Goal: Information Seeking & Learning: Learn about a topic

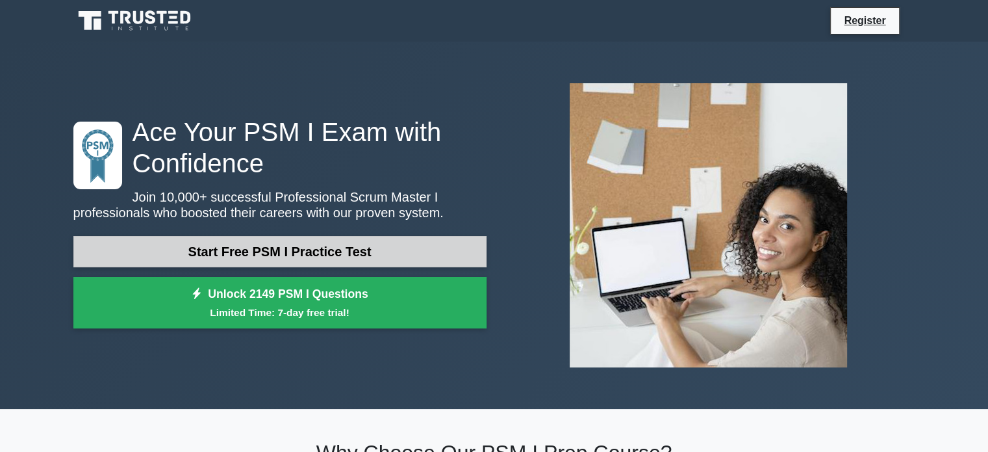
click at [275, 251] on link "Start Free PSM I Practice Test" at bounding box center [279, 251] width 413 height 31
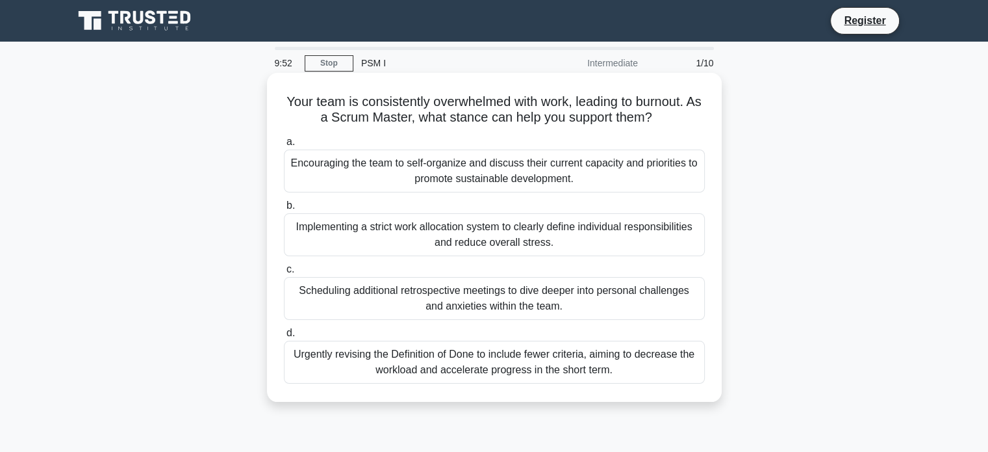
drag, startPoint x: 285, startPoint y: 98, endPoint x: 642, endPoint y: 363, distance: 444.5
click at [642, 363] on div "Your team is consistently overwhelmed with work, leading to burnout. As a Scrum…" at bounding box center [494, 237] width 444 height 318
copy div "Your team is consistently overwhelmed with work, leading to burnout. As a Scrum…"
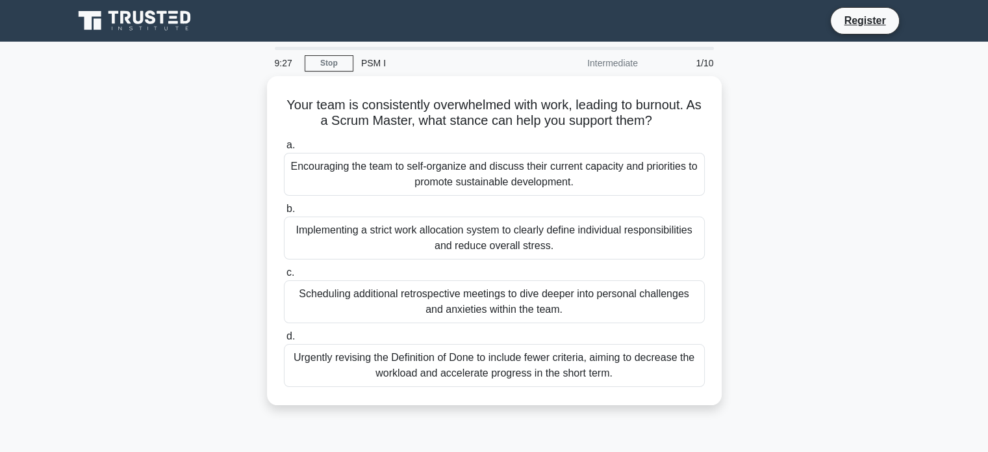
click at [811, 181] on div "Your team is consistently overwhelmed with work, leading to burnout. As a Scrum…" at bounding box center [495, 248] width 858 height 344
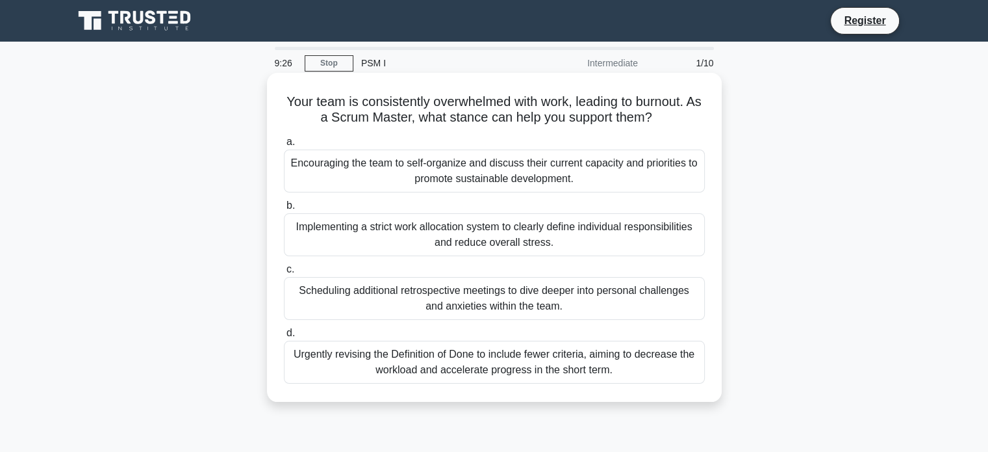
click at [470, 179] on div "Encouraging the team to self-organize and discuss their current capacity and pr…" at bounding box center [494, 170] width 421 height 43
click at [284, 146] on input "a. Encouraging the team to self-organize and discuss their current capacity and…" at bounding box center [284, 142] width 0 height 8
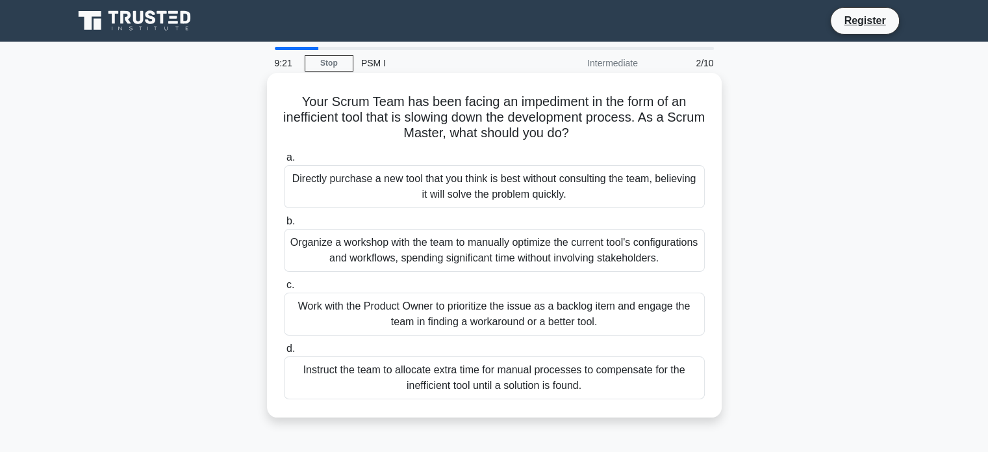
drag, startPoint x: 287, startPoint y: 101, endPoint x: 634, endPoint y: 389, distance: 451.2
click at [634, 389] on div "Your Scrum Team has been facing an impediment in the form of an inefficient too…" at bounding box center [494, 245] width 444 height 334
copy div "Your Scrum Team has been facing an impediment in the form of an inefficient too…"
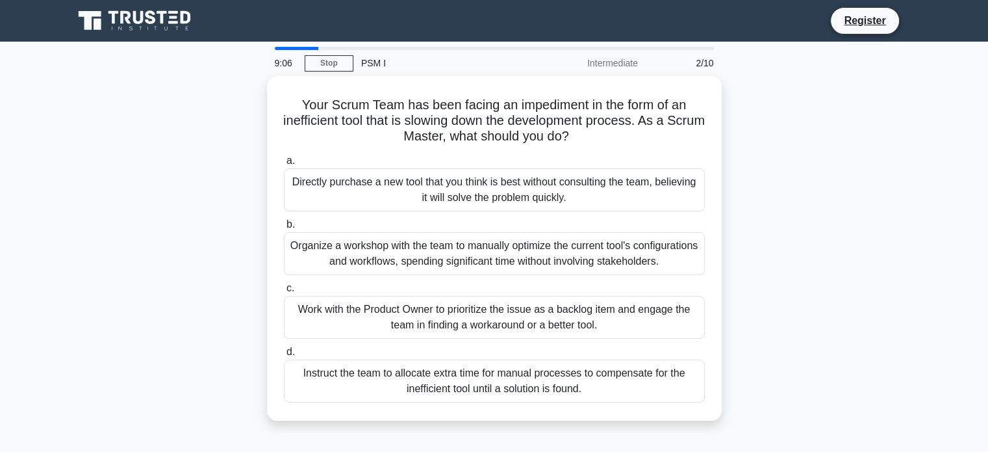
click at [807, 266] on div "Your Scrum Team has been facing an impediment in the form of an inefficient too…" at bounding box center [495, 256] width 858 height 360
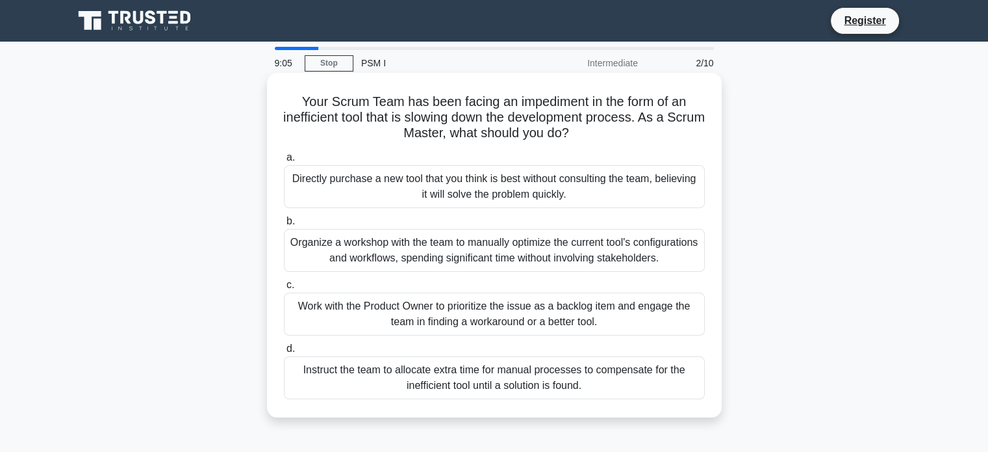
click at [343, 311] on div "Work with the Product Owner to prioritize the issue as a backlog item and engag…" at bounding box center [494, 313] width 421 height 43
click at [284, 289] on input "c. Work with the Product Owner to prioritize the issue as a backlog item and en…" at bounding box center [284, 285] width 0 height 8
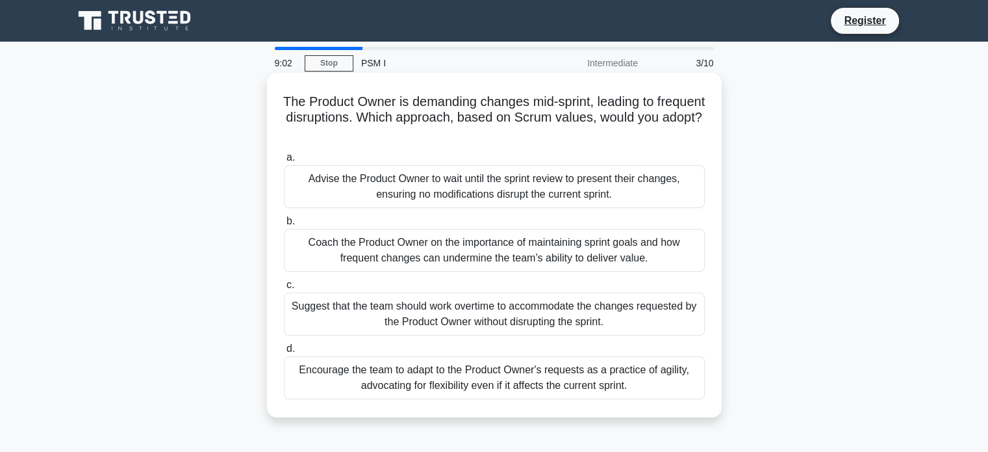
drag, startPoint x: 301, startPoint y: 105, endPoint x: 655, endPoint y: 387, distance: 452.5
click at [655, 387] on div "The Product Owner is demanding changes mid-sprint, leading to frequent disrupti…" at bounding box center [494, 245] width 444 height 334
copy div "The Product Owner is demanding changes mid-sprint, leading to frequent disrupti…"
click at [457, 253] on div "Coach the Product Owner on the importance of maintaining sprint goals and how f…" at bounding box center [494, 250] width 421 height 43
click at [284, 225] on input "b. Coach the Product Owner on the importance of maintaining sprint goals and ho…" at bounding box center [284, 221] width 0 height 8
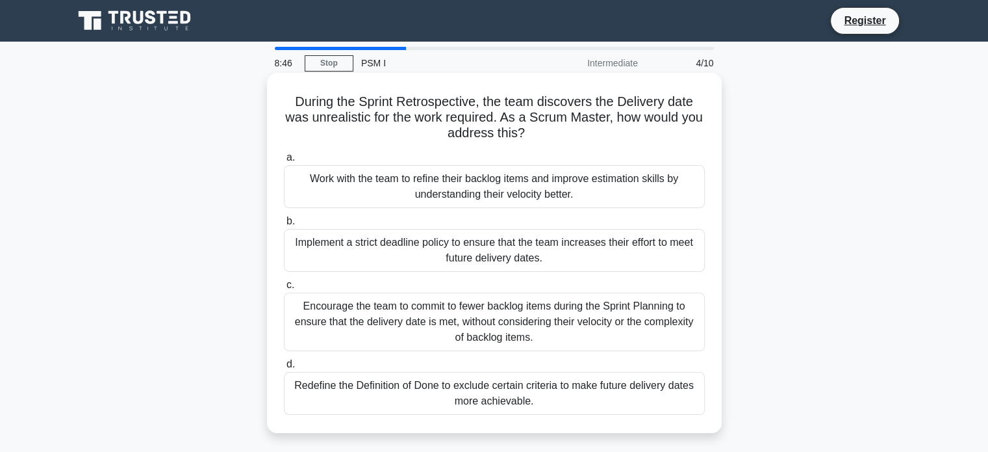
click at [457, 249] on div "Implement a strict deadline policy to ensure that the team increases their effo…" at bounding box center [494, 250] width 421 height 43
click at [284, 225] on input "b. Implement a strict deadline policy to ensure that the team increases their e…" at bounding box center [284, 221] width 0 height 8
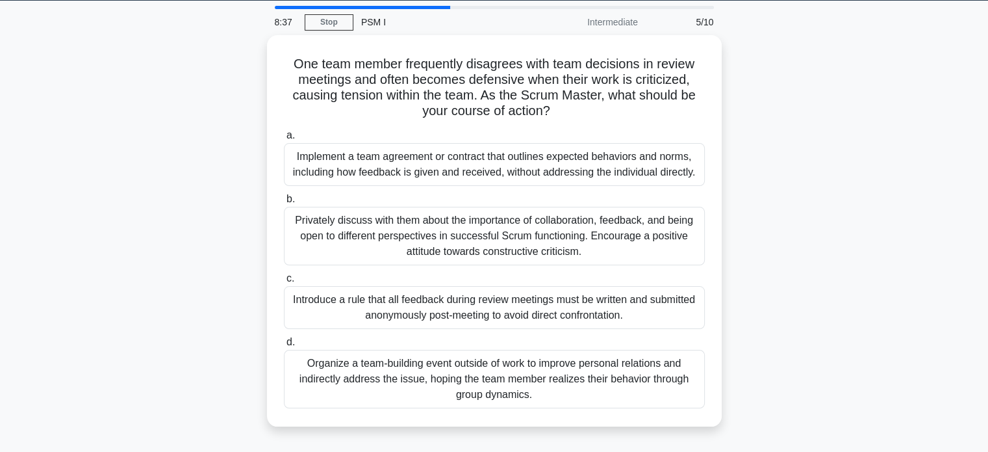
scroll to position [57, 0]
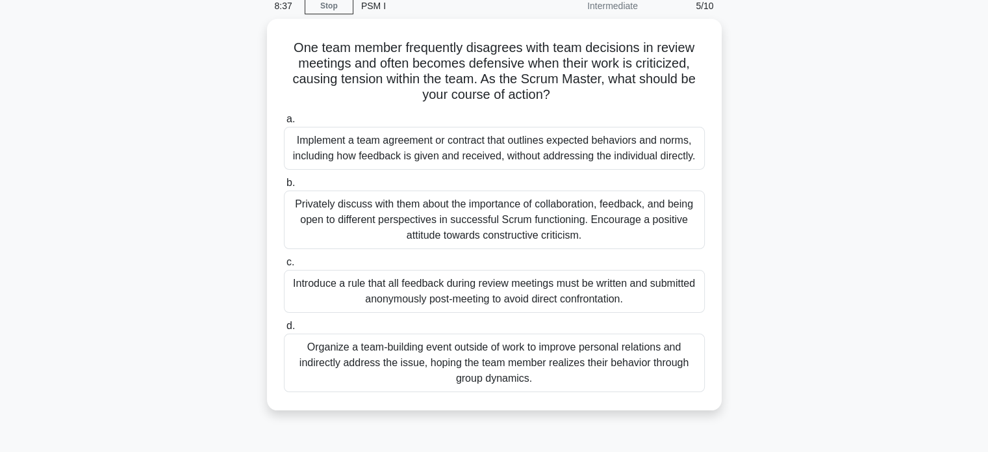
drag, startPoint x: 285, startPoint y: 103, endPoint x: 617, endPoint y: 414, distance: 455.5
click at [617, 414] on div "One team member frequently disagrees with team decisions in review meetings and…" at bounding box center [495, 222] width 858 height 407
copy div "One team member frequently disagrees with team decisions in review meetings and…"
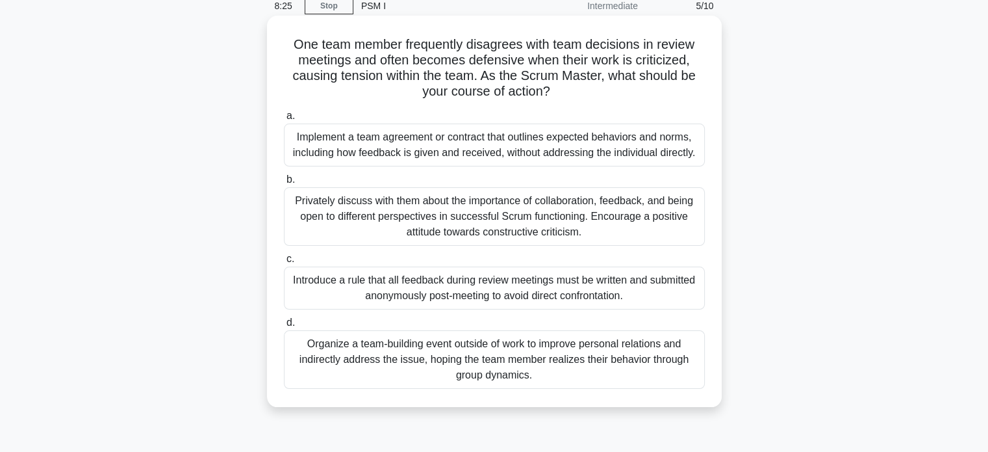
click at [440, 220] on div "Privately discuss with them about the importance of collaboration, feedback, an…" at bounding box center [494, 216] width 421 height 58
click at [284, 184] on input "b. Privately discuss with them about the importance of collaboration, feedback,…" at bounding box center [284, 179] width 0 height 8
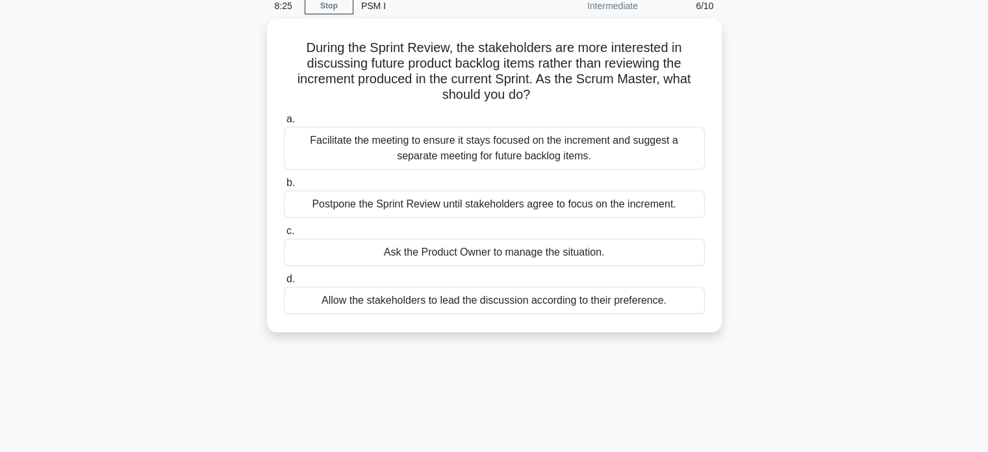
scroll to position [0, 0]
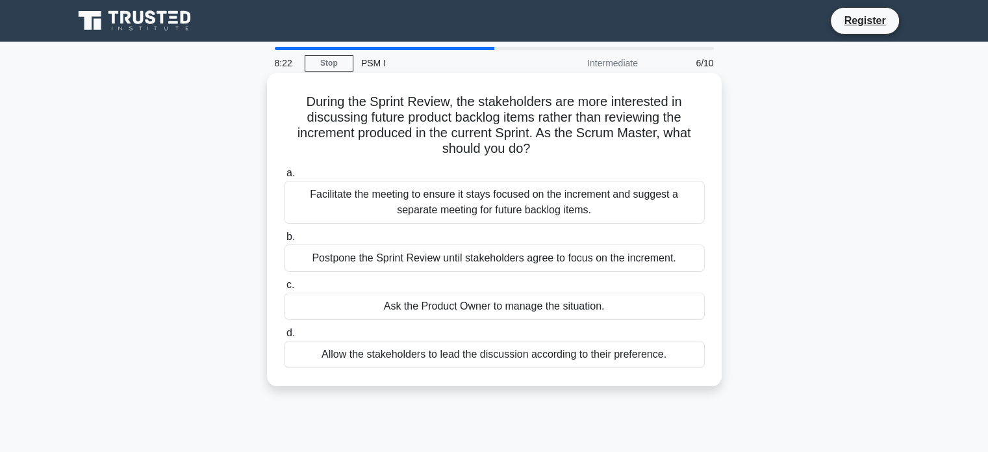
drag, startPoint x: 296, startPoint y: 96, endPoint x: 669, endPoint y: 381, distance: 469.5
click at [669, 381] on div "During the Sprint Review, the stakeholders are more interested in discussing fu…" at bounding box center [494, 229] width 455 height 313
copy div "During the Sprint Review, the stakeholders are more interested in discussing fu…"
click at [377, 194] on div "Facilitate the meeting to ensure it stays focused on the increment and suggest …" at bounding box center [494, 202] width 421 height 43
click at [284, 177] on input "a. Facilitate the meeting to ensure it stays focused on the increment and sugge…" at bounding box center [284, 173] width 0 height 8
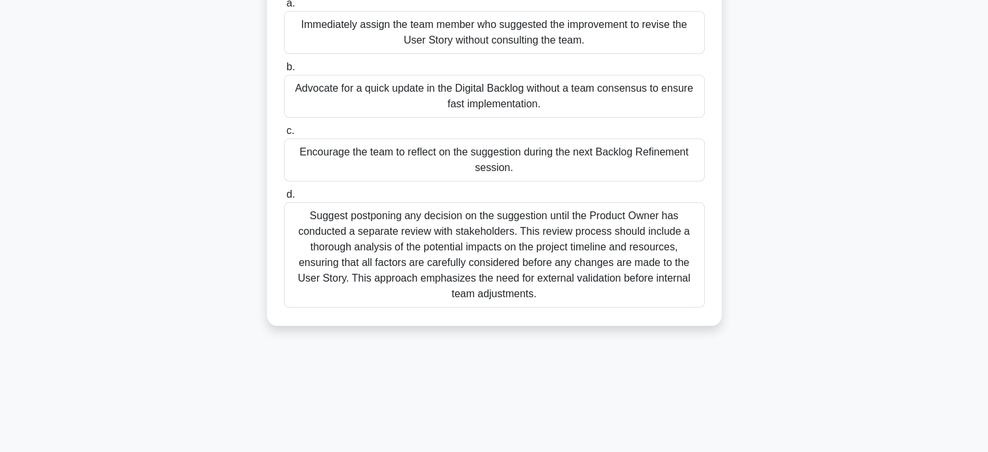
scroll to position [250, 0]
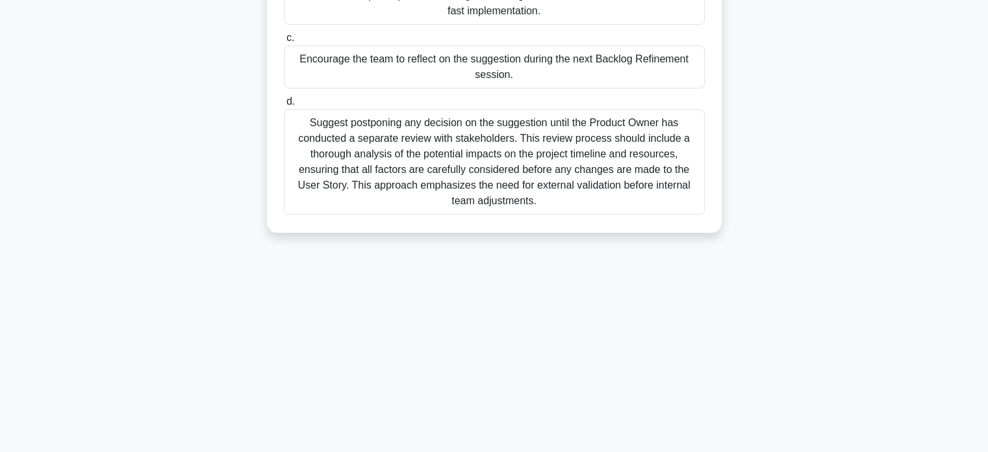
drag, startPoint x: 288, startPoint y: 101, endPoint x: 658, endPoint y: 270, distance: 406.4
click at [658, 270] on div "8:06 Stop PSM I Intermediate 7/10 A team member has suggested an improvement to…" at bounding box center [495, 122] width 858 height 650
copy div "A team member has suggested an improvement to a User Story Card, but instead of…"
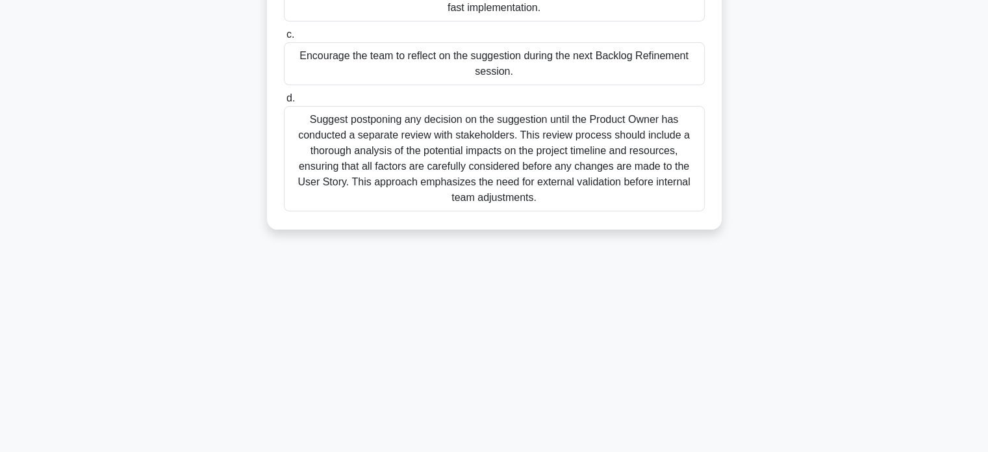
click at [369, 55] on div "Encourage the team to reflect on the suggestion during the next Backlog Refinem…" at bounding box center [494, 63] width 421 height 43
click at [284, 39] on input "c. Encourage the team to reflect on the suggestion during the next Backlog Refi…" at bounding box center [284, 35] width 0 height 8
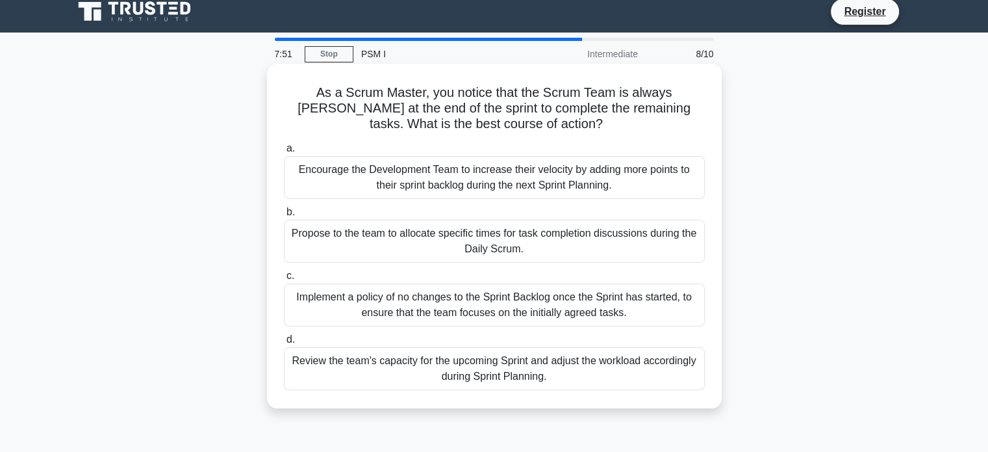
scroll to position [0, 0]
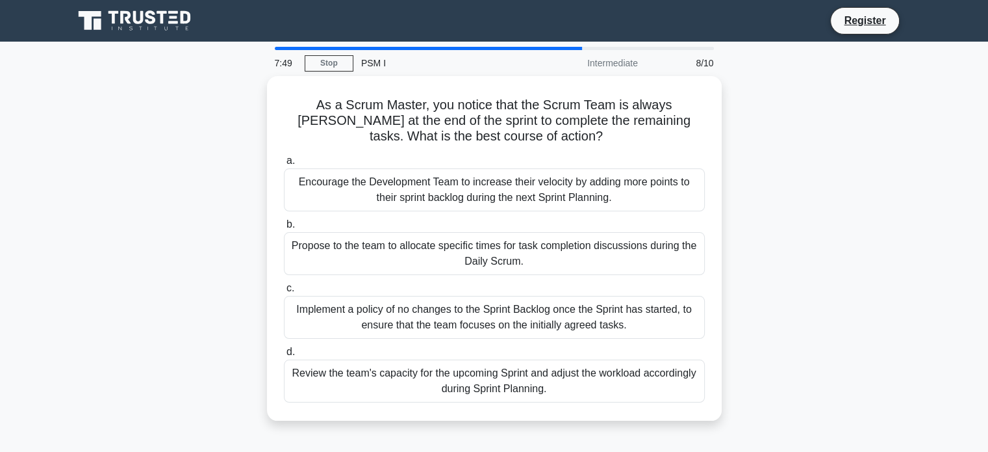
drag, startPoint x: 285, startPoint y: 100, endPoint x: 602, endPoint y: 435, distance: 461.4
click at [602, 435] on div "As a Scrum Master, you notice that the Scrum Team is always rushing at the end …" at bounding box center [495, 256] width 858 height 360
copy div "As a Scrum Master, you notice that the Scrum Team is always rushing at the end …"
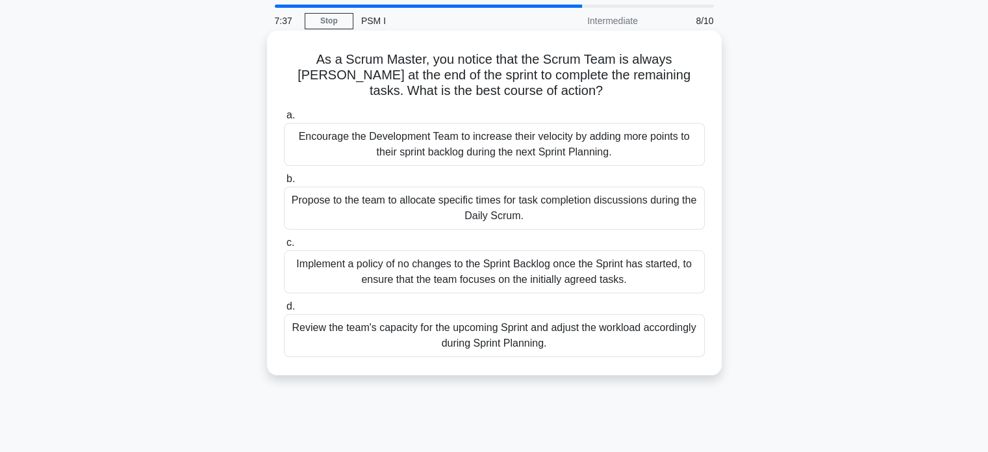
scroll to position [65, 0]
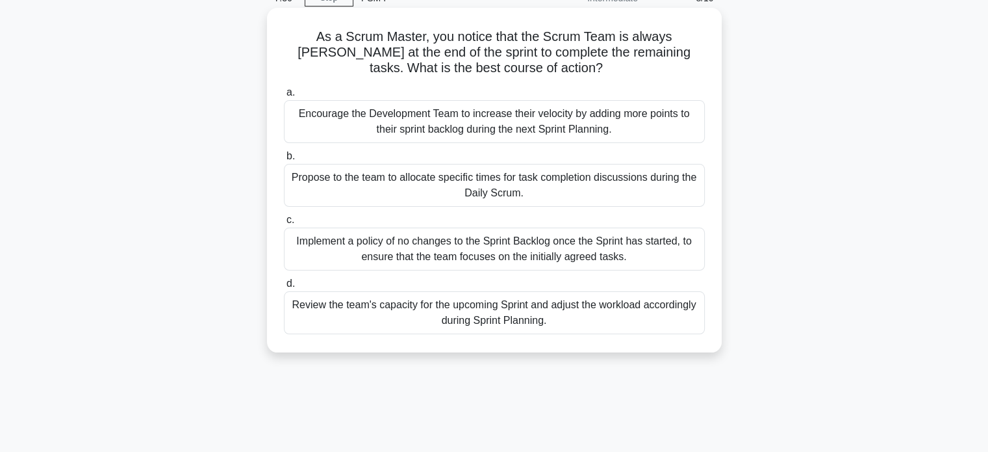
click at [435, 306] on div "Review the team's capacity for the upcoming Sprint and adjust the workload acco…" at bounding box center [494, 312] width 421 height 43
click at [284, 288] on input "d. Review the team's capacity for the upcoming Sprint and adjust the workload a…" at bounding box center [284, 283] width 0 height 8
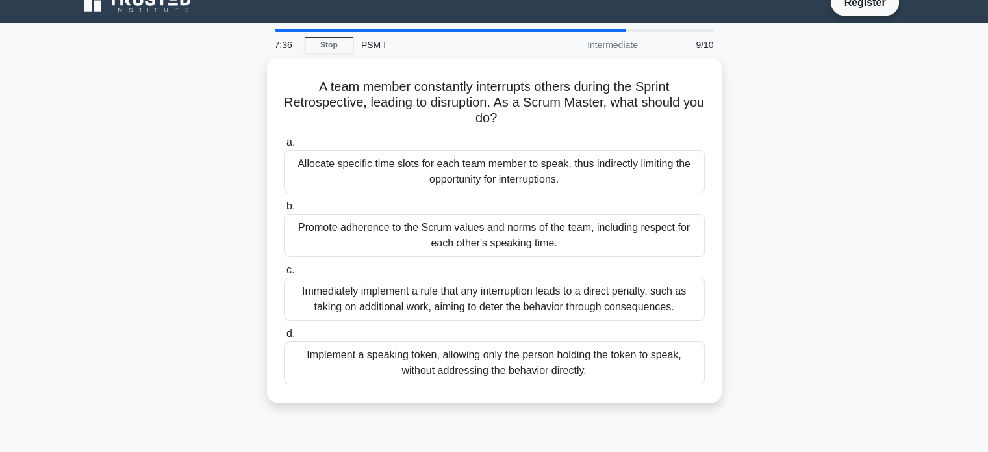
scroll to position [0, 0]
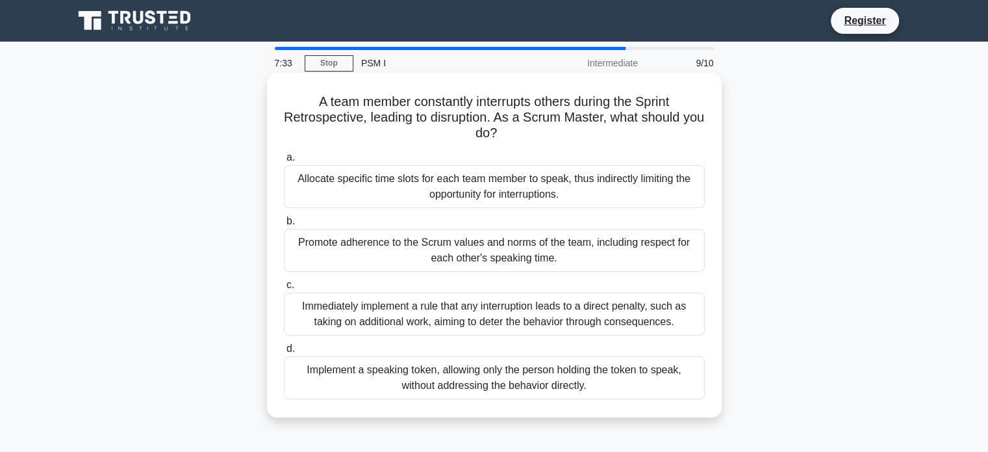
drag, startPoint x: 309, startPoint y: 106, endPoint x: 604, endPoint y: 390, distance: 409.4
click at [604, 390] on div "A team member constantly interrupts others during the Sprint Retrospective, lea…" at bounding box center [494, 245] width 444 height 334
copy div "A team member constantly interrupts others during the Sprint Retrospective, lea…"
click at [433, 257] on div "Promote adherence to the Scrum values and norms of the team, including respect …" at bounding box center [494, 250] width 421 height 43
click at [284, 225] on input "b. Promote adherence to the Scrum values and norms of the team, including respe…" at bounding box center [284, 221] width 0 height 8
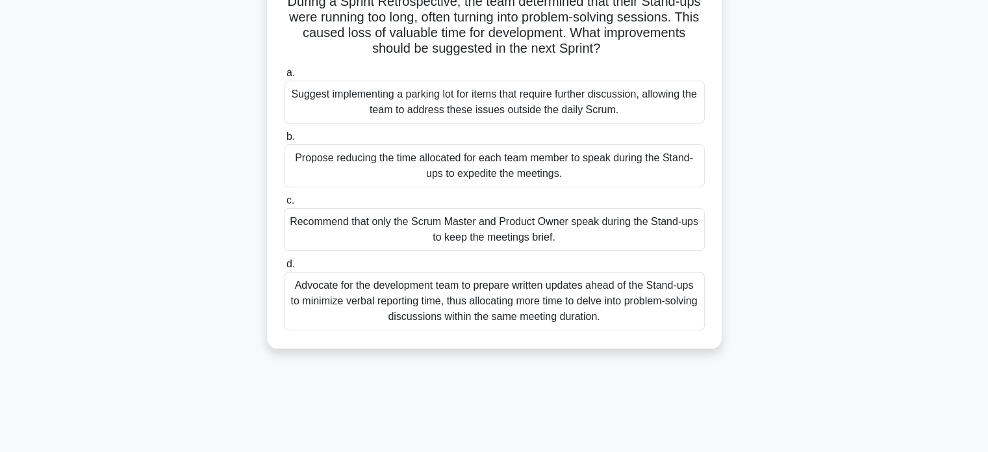
scroll to position [114, 0]
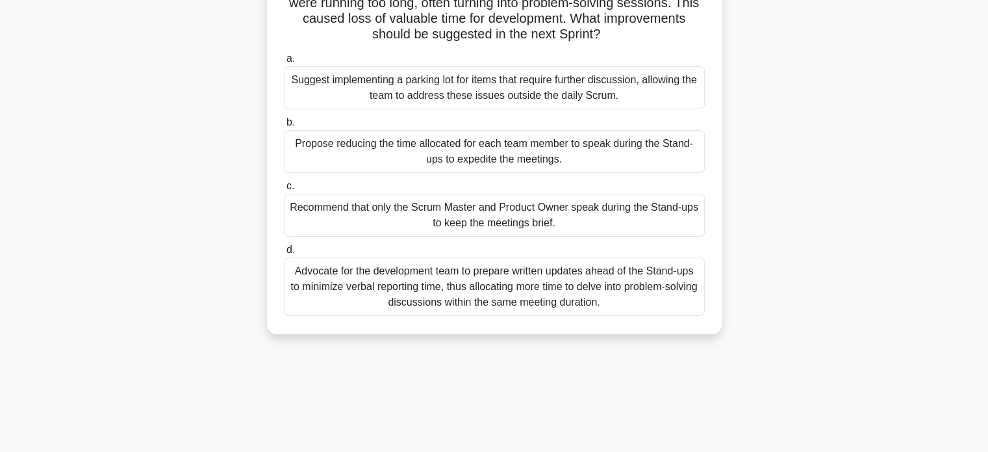
drag, startPoint x: 296, startPoint y: 103, endPoint x: 640, endPoint y: 336, distance: 415.9
click at [640, 334] on div "During a Sprint Retrospective, the team determined that their Stand-ups were ru…" at bounding box center [494, 146] width 455 height 376
copy div "During a Sprint Retrospective, the team determined that their Stand-ups were ru…"
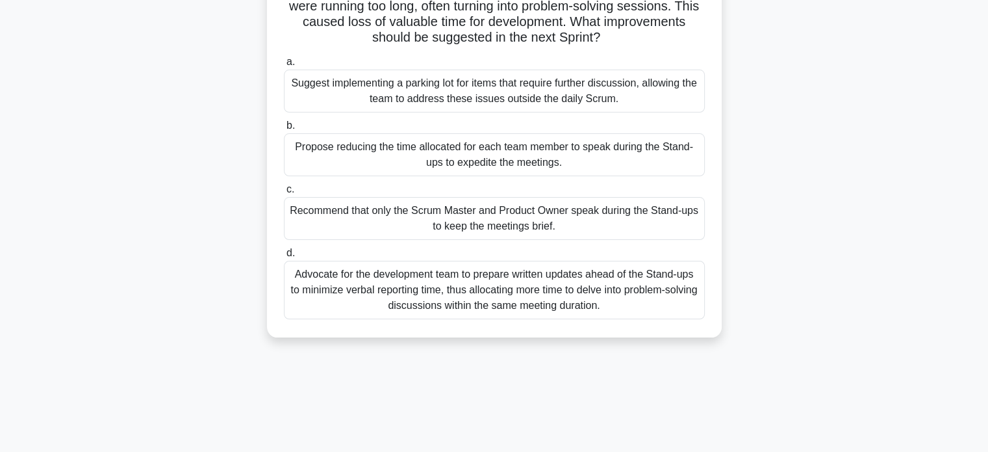
scroll to position [49, 0]
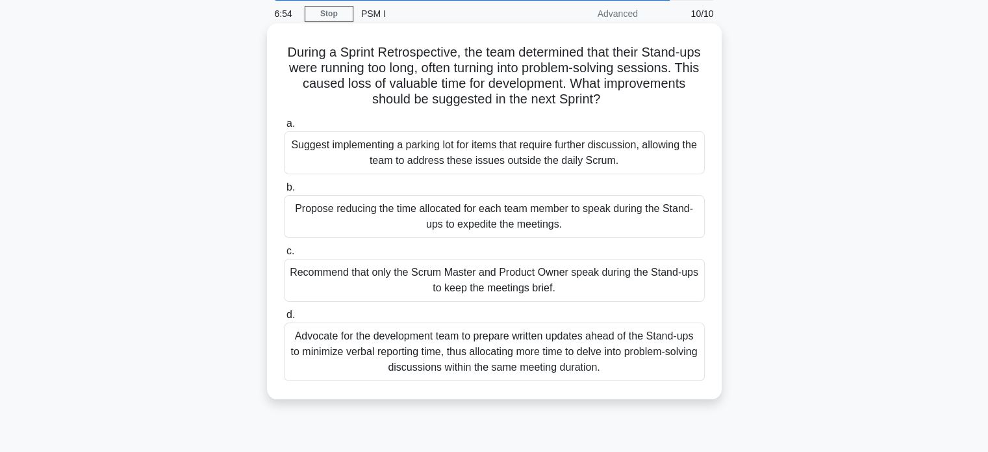
click at [452, 149] on div "Suggest implementing a parking lot for items that require further discussion, a…" at bounding box center [494, 152] width 421 height 43
click at [284, 128] on input "a. Suggest implementing a parking lot for items that require further discussion…" at bounding box center [284, 124] width 0 height 8
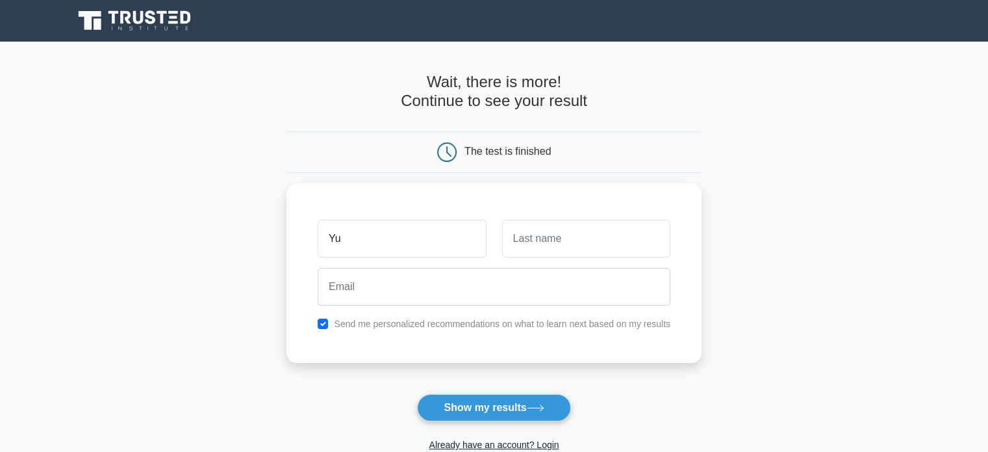
type input "Y"
type input "Yusuf Maruli Sibarani"
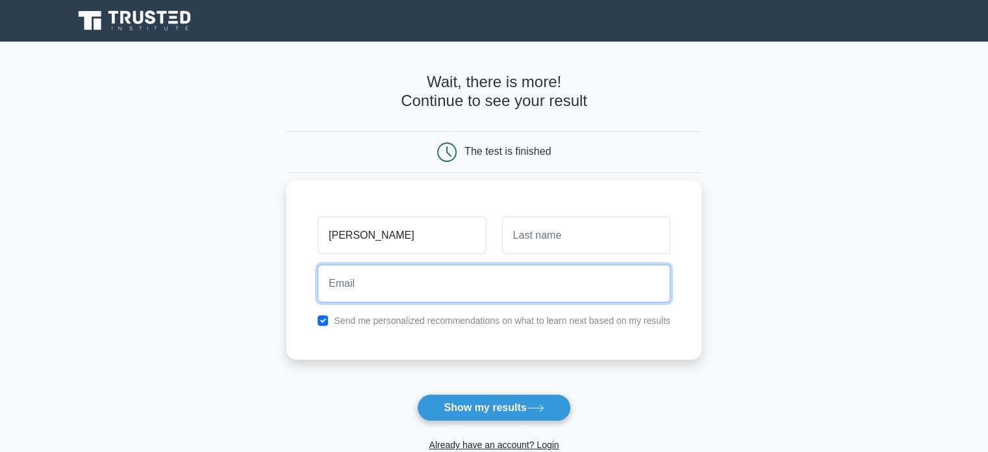
click at [414, 289] on input "email" at bounding box center [494, 283] width 353 height 38
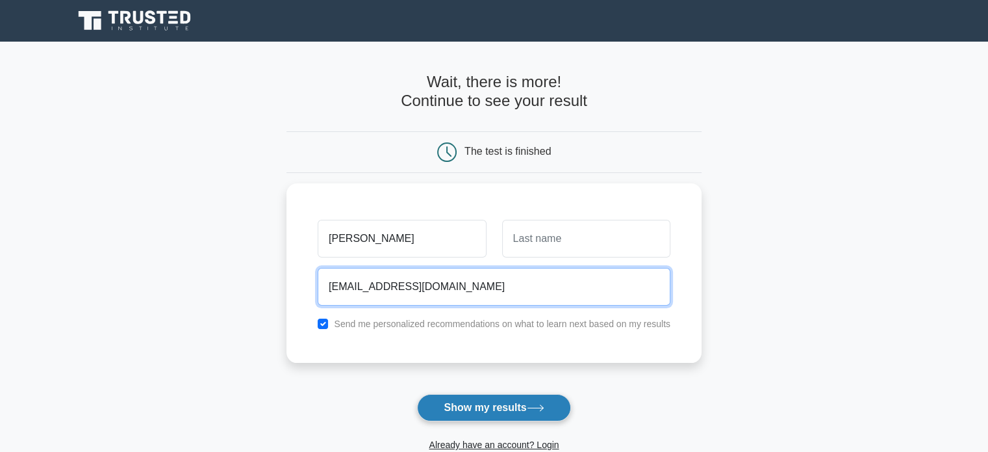
type input "yusufmaruli@gmail.com"
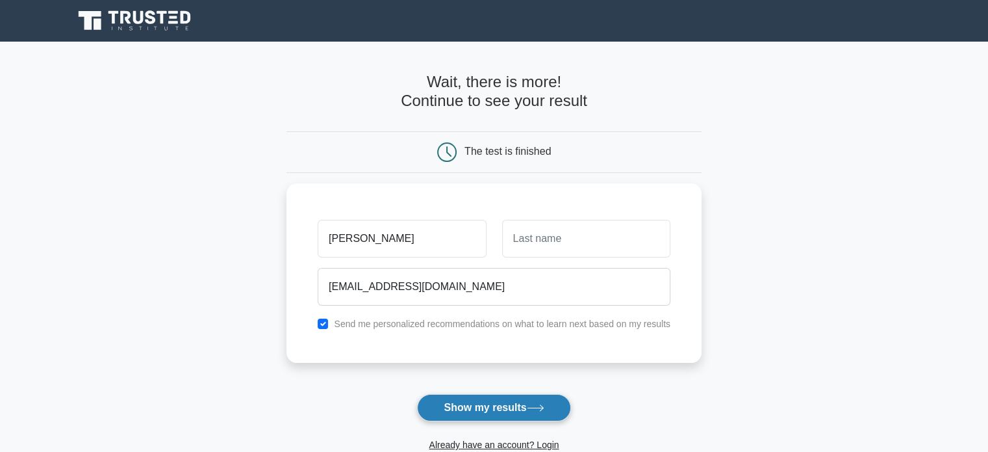
click at [499, 403] on button "Show my results" at bounding box center [493, 407] width 153 height 27
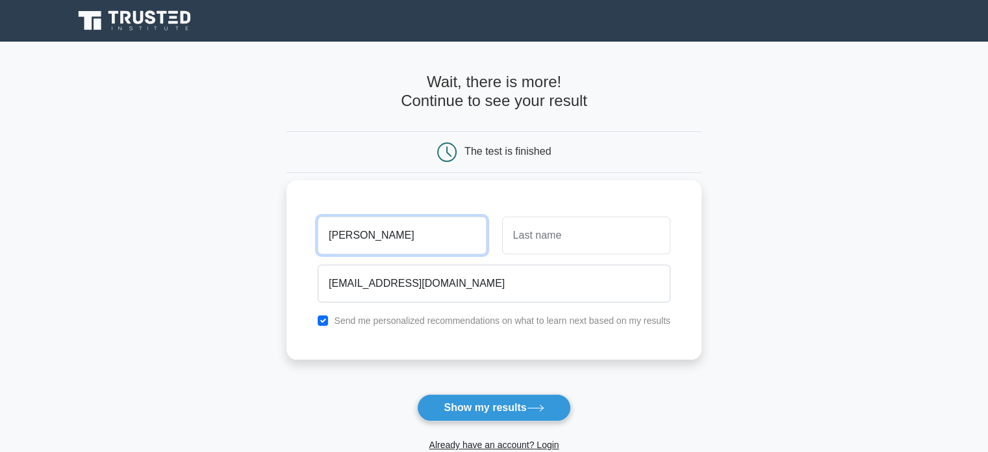
drag, startPoint x: 391, startPoint y: 234, endPoint x: 452, endPoint y: 233, distance: 61.1
click at [452, 233] on input "Yusuf Maruli Sibarani" at bounding box center [402, 235] width 168 height 38
type input "Yusuf Maruli"
click at [563, 248] on input "text" at bounding box center [586, 235] width 168 height 38
paste input "Sibarani"
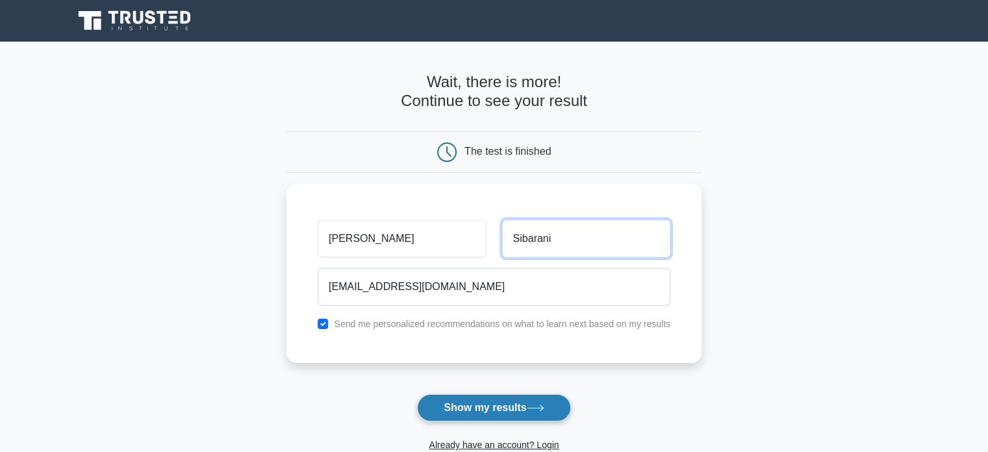
type input "Sibarani"
click at [489, 403] on button "Show my results" at bounding box center [493, 407] width 153 height 27
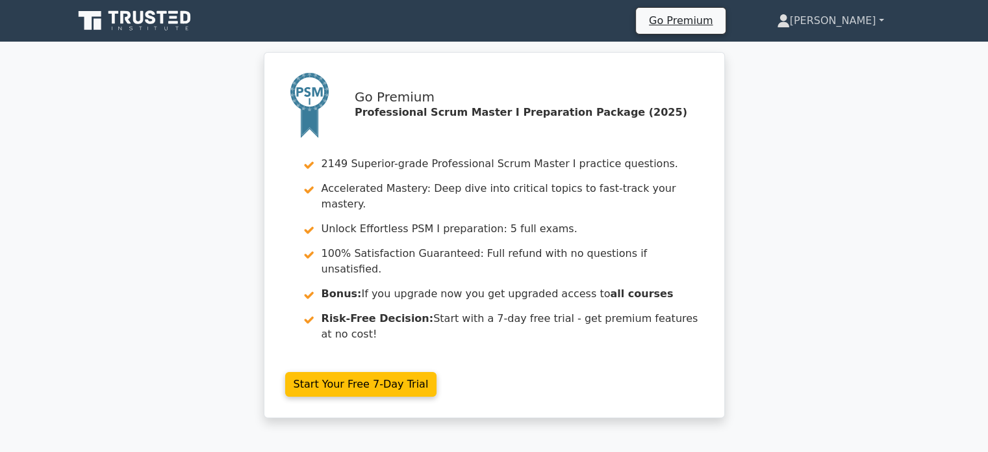
click at [873, 25] on link "Yusuf Maruli" at bounding box center [831, 21] width 170 height 26
click at [845, 209] on div "Go Premium Professional Scrum Master I Preparation Package (2025) 2149 Superior…" at bounding box center [494, 242] width 988 height 381
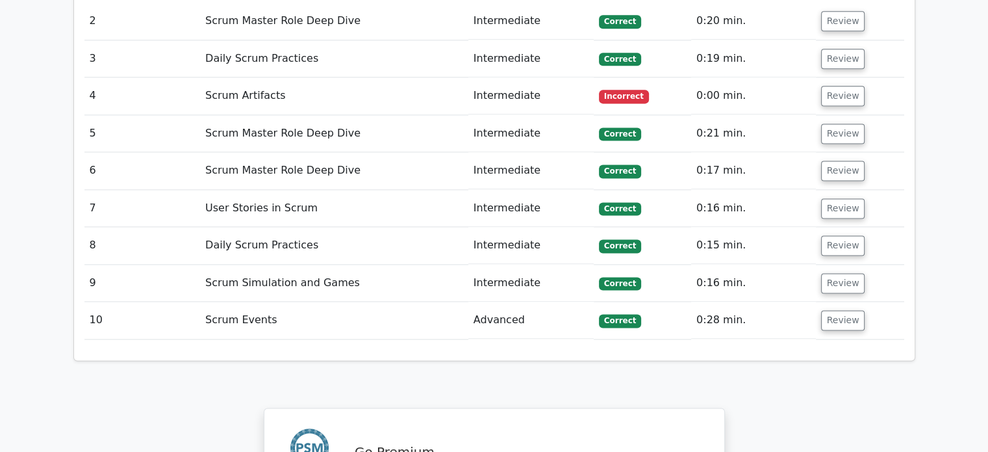
scroll to position [2144, 0]
